Goal: Navigation & Orientation: Find specific page/section

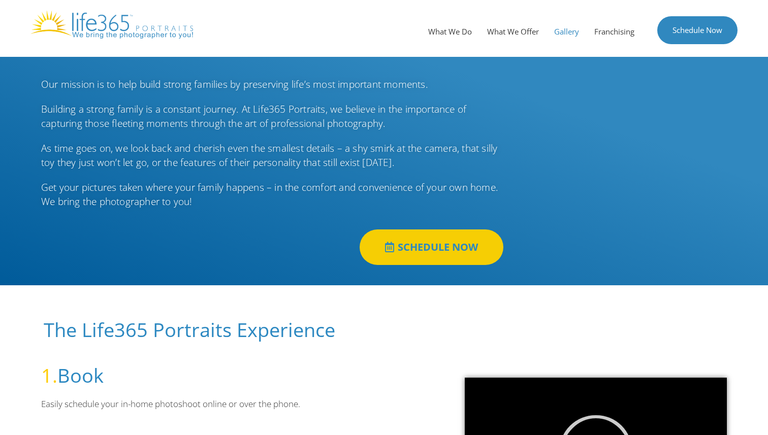
click at [556, 32] on link "Gallery" at bounding box center [567, 31] width 40 height 30
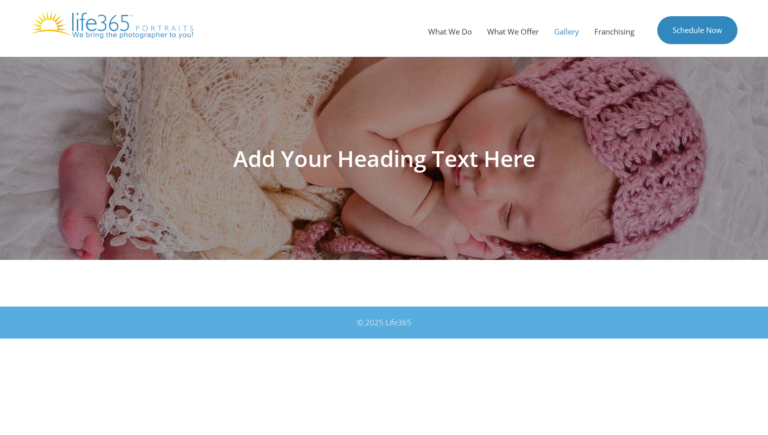
click at [436, 147] on h1 "Add Your Heading Text Here" at bounding box center [384, 158] width 569 height 22
click at [440, 37] on link "What We Do" at bounding box center [450, 31] width 59 height 30
